Goal: Information Seeking & Learning: Learn about a topic

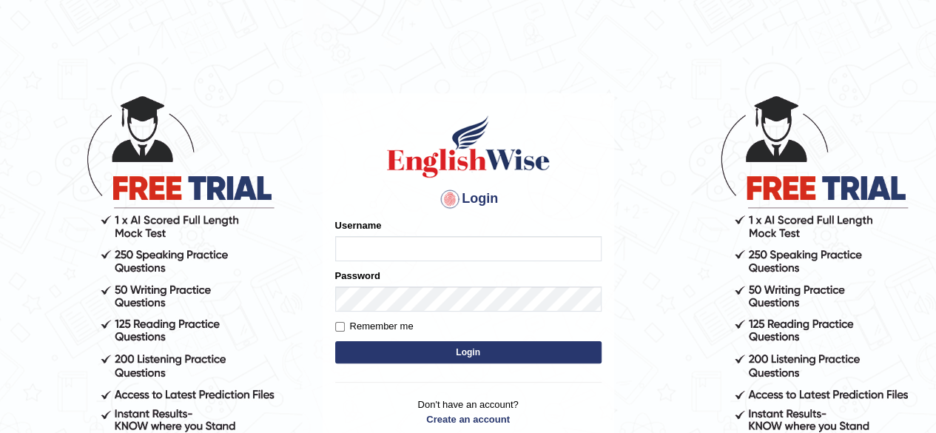
scroll to position [126, 0]
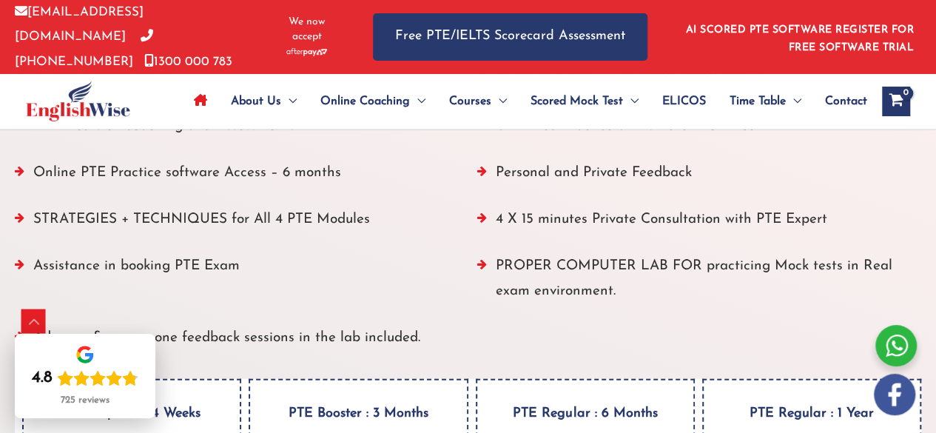
scroll to position [1936, 0]
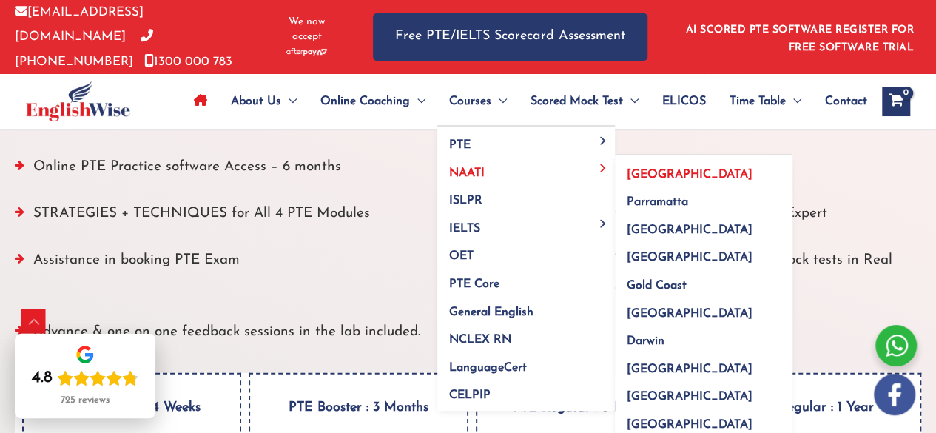
click at [631, 169] on span "[GEOGRAPHIC_DATA]" at bounding box center [689, 175] width 126 height 12
